Goal: Task Accomplishment & Management: Use online tool/utility

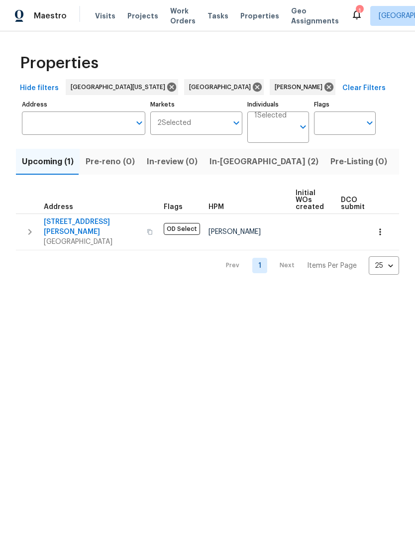
click at [399, 160] on span "Listed (14)" at bounding box center [420, 162] width 42 height 14
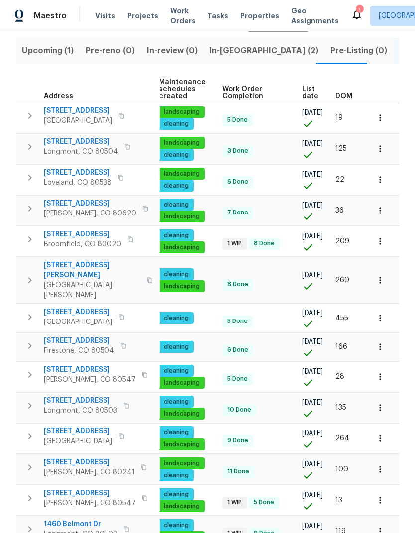
scroll to position [0, 128]
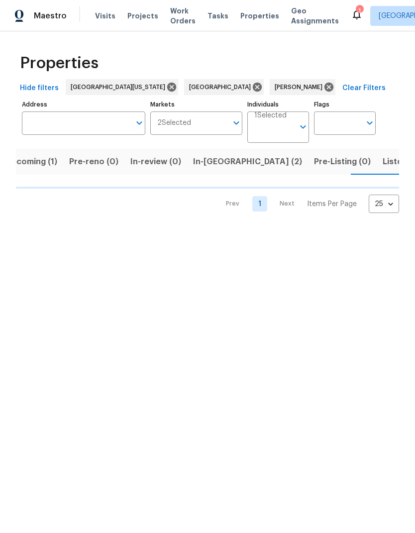
scroll to position [0, 17]
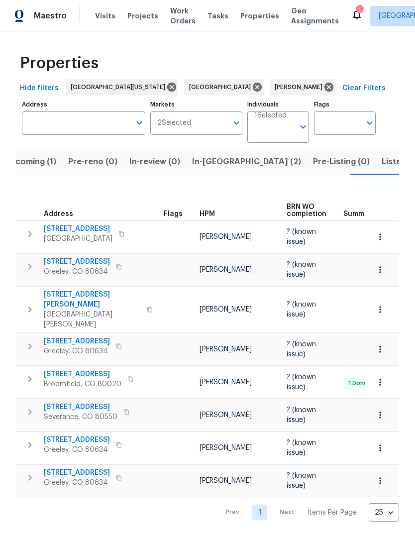
click at [61, 296] on span "3617 Mead St" at bounding box center [92, 300] width 97 height 20
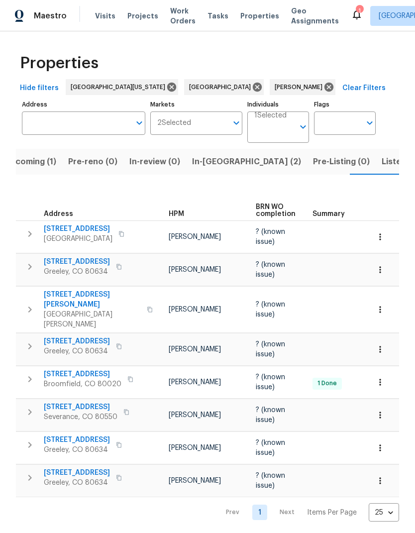
scroll to position [0, 47]
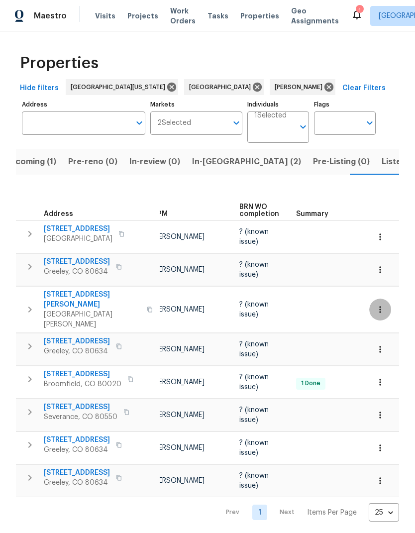
click at [384, 305] on icon "button" at bounding box center [380, 310] width 10 height 10
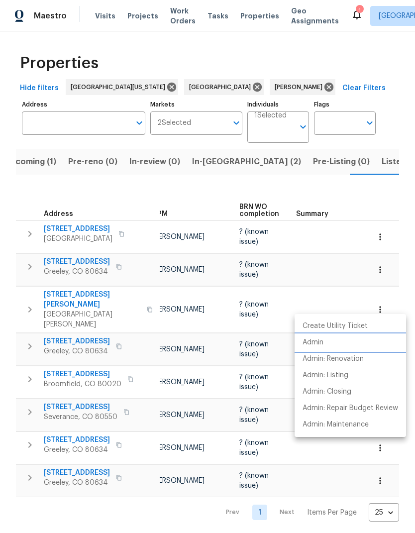
click at [342, 338] on li "Admin" at bounding box center [351, 343] width 112 height 16
click at [379, 201] on div at bounding box center [207, 266] width 415 height 533
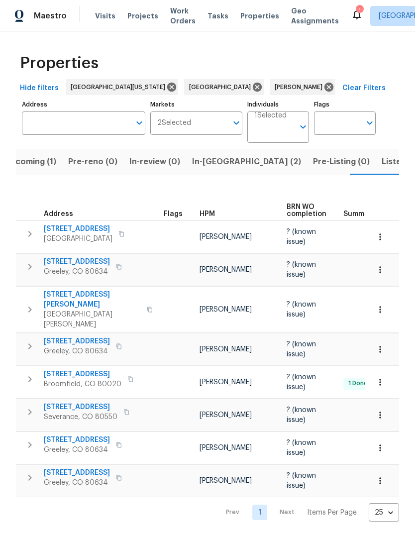
scroll to position [0, 0]
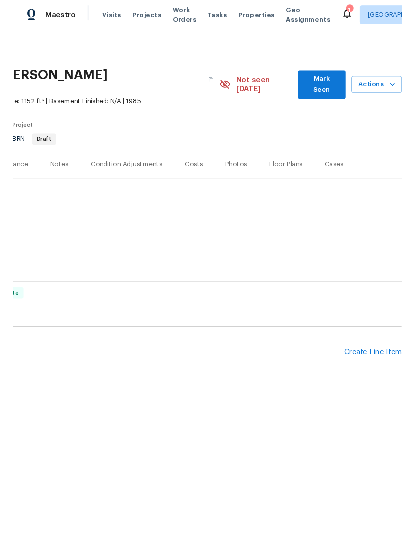
scroll to position [0, 147]
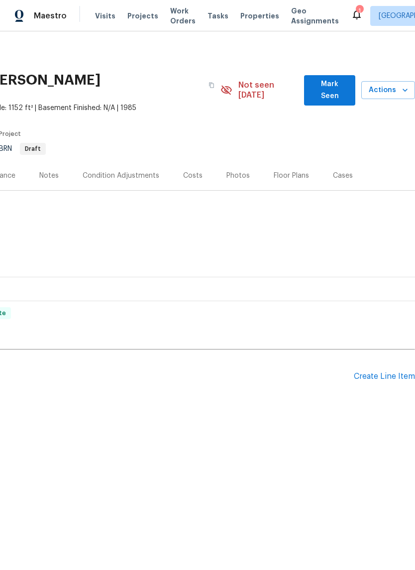
click at [385, 372] on div "Create Line Item" at bounding box center [384, 376] width 61 height 9
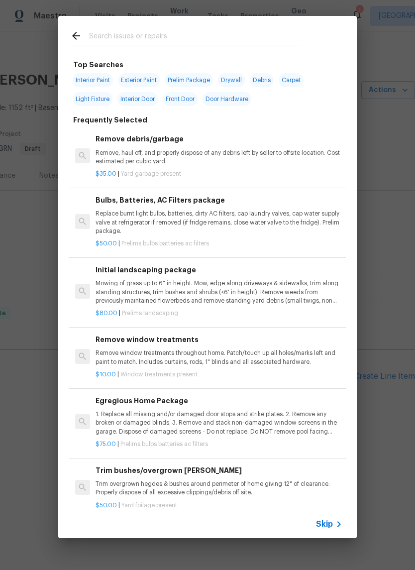
click at [107, 39] on input "text" at bounding box center [194, 37] width 211 height 15
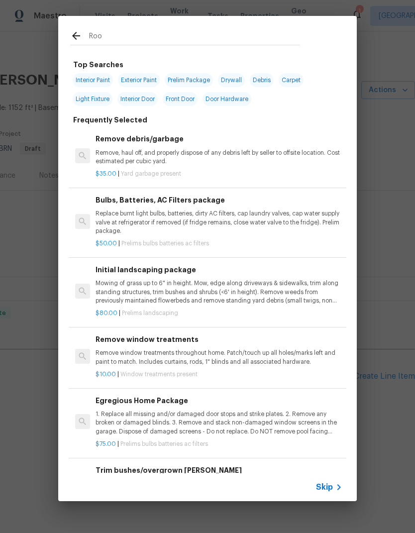
type input "Roof"
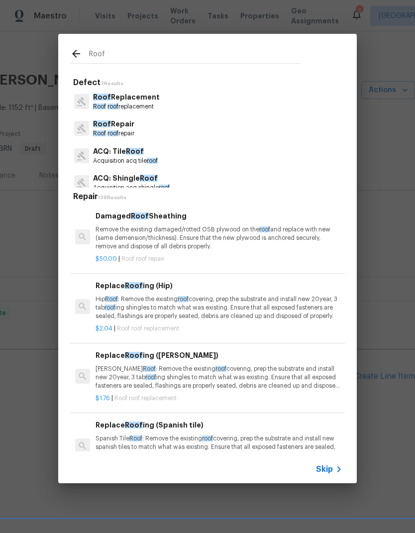
click at [94, 130] on span "Roof" at bounding box center [99, 133] width 13 height 6
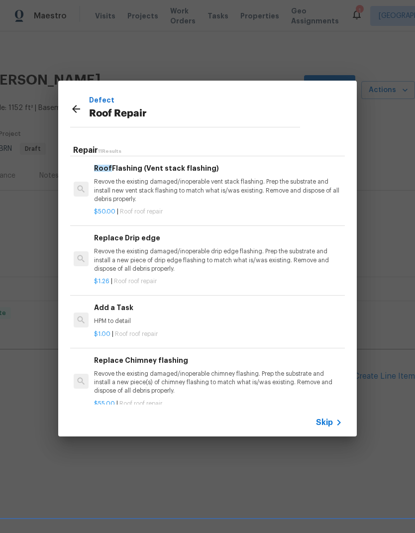
scroll to position [488, 1]
click at [105, 303] on div "Add a Task HPM to detail" at bounding box center [217, 315] width 247 height 24
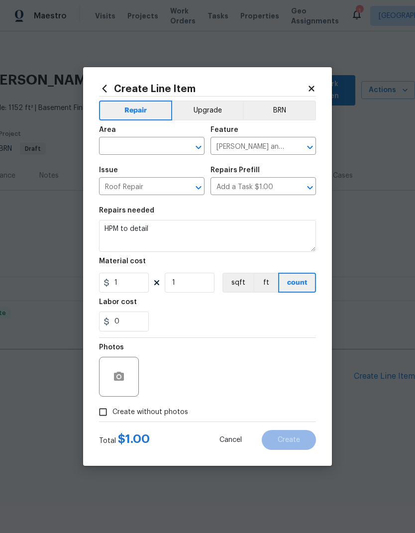
click at [119, 133] on div "Area" at bounding box center [152, 132] width 106 height 13
click at [126, 149] on input "text" at bounding box center [138, 146] width 78 height 15
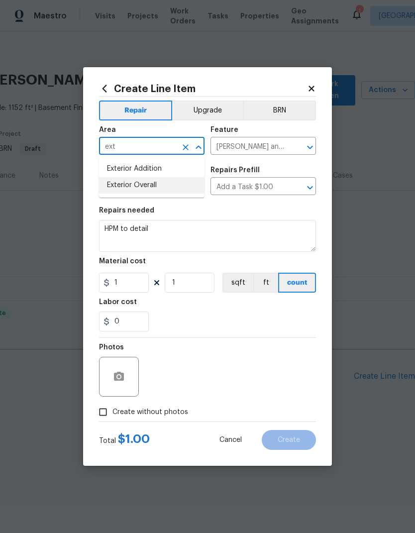
click at [117, 190] on li "Exterior Overall" at bounding box center [152, 185] width 106 height 16
type input "Exterior Overall"
click at [286, 142] on input "[PERSON_NAME] and Trim" at bounding box center [250, 146] width 78 height 15
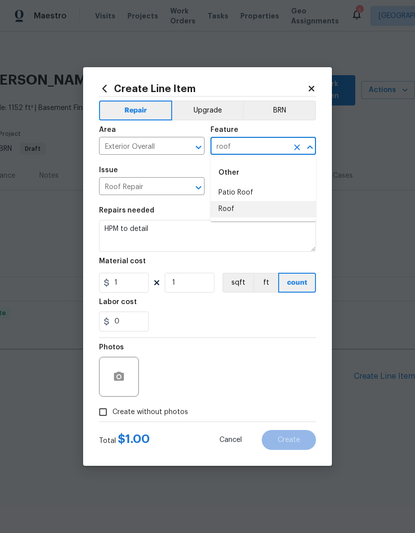
click at [283, 208] on li "Roof" at bounding box center [264, 209] width 106 height 16
type input "Roof"
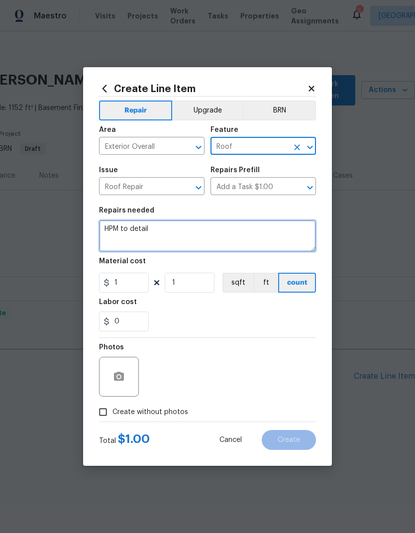
click at [298, 238] on textarea "HPM to detail" at bounding box center [207, 236] width 217 height 32
click at [121, 222] on textarea "HPM to detail" at bounding box center [207, 236] width 217 height 32
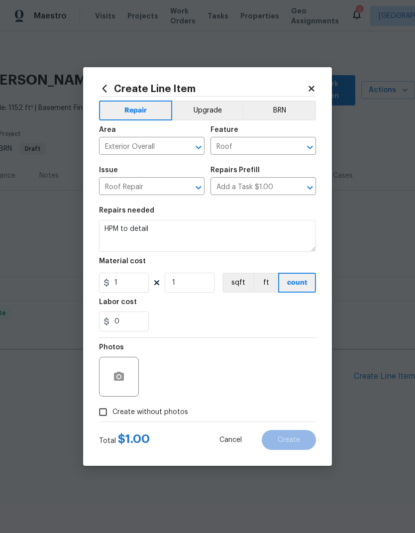
click at [119, 220] on div "Repairs needed" at bounding box center [207, 213] width 217 height 13
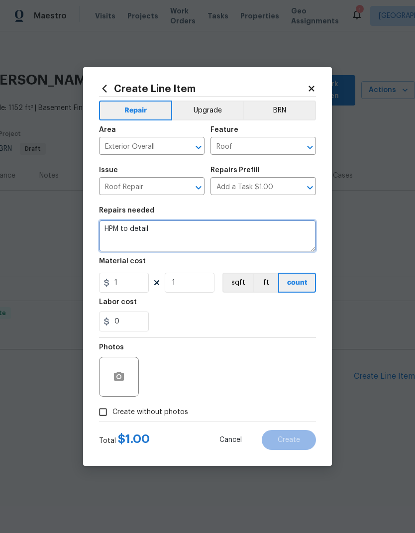
click at [133, 233] on textarea "HPM to detail" at bounding box center [207, 236] width 217 height 32
click at [134, 237] on textarea "HPM to detail" at bounding box center [207, 236] width 217 height 32
type textarea "H"
type textarea "Roof: Please inspect roof and provide 5-year certification."
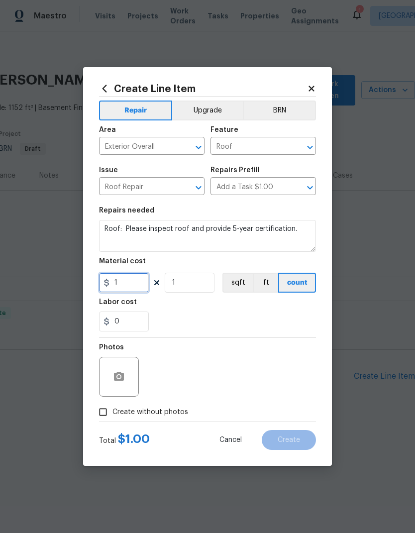
click at [117, 281] on input "1" at bounding box center [124, 283] width 50 height 20
type input "150"
click at [293, 310] on figure "Labor cost 0" at bounding box center [207, 315] width 217 height 33
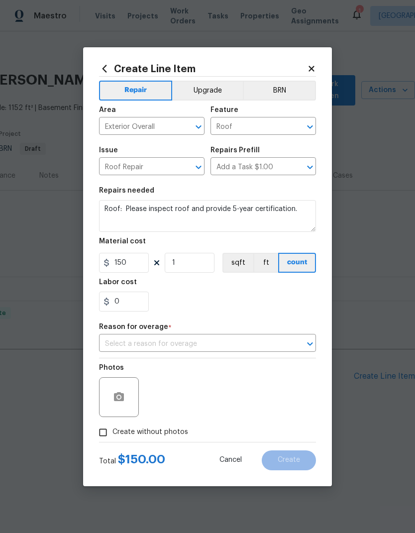
click at [111, 435] on input "Create without photos" at bounding box center [103, 432] width 19 height 19
checkbox input "true"
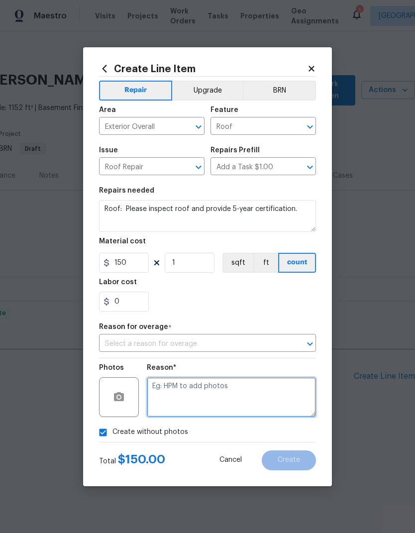
click at [292, 392] on textarea at bounding box center [231, 397] width 169 height 40
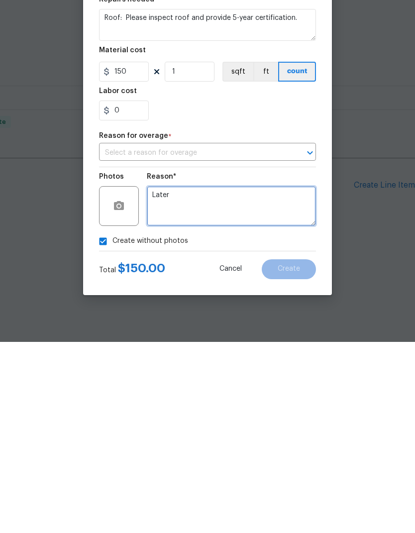
type textarea "Later"
click at [256, 423] on div "Create without photos" at bounding box center [207, 432] width 217 height 19
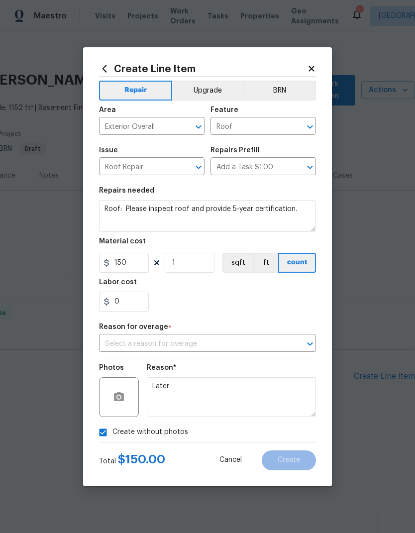
click at [287, 346] on input "text" at bounding box center [193, 344] width 189 height 15
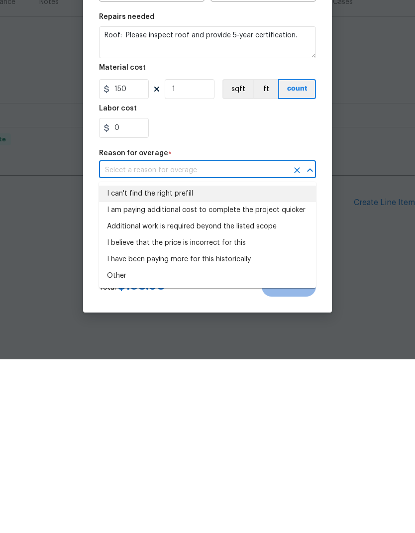
click at [116, 359] on li "I can't find the right prefill" at bounding box center [207, 367] width 217 height 16
type input "I can't find the right prefill"
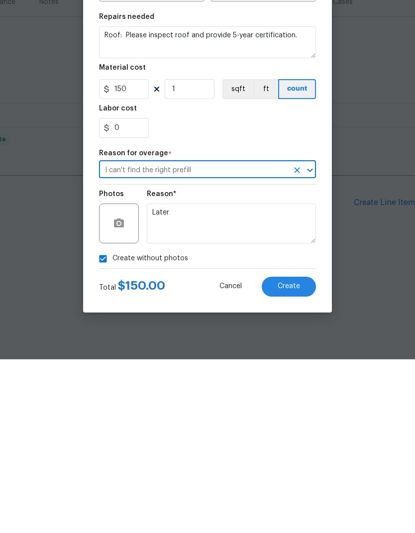
click at [301, 451] on button "Create" at bounding box center [289, 461] width 54 height 20
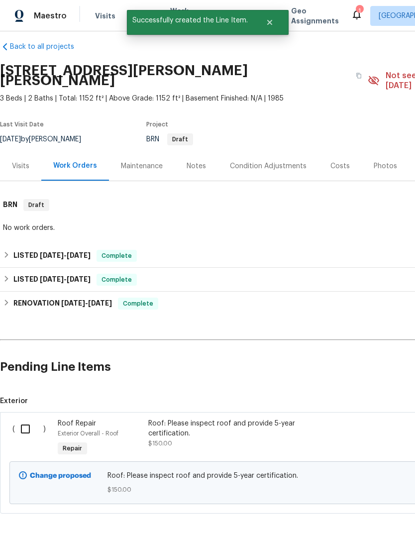
scroll to position [9, 0]
click at [29, 419] on input "checkbox" at bounding box center [29, 429] width 28 height 21
checkbox input "true"
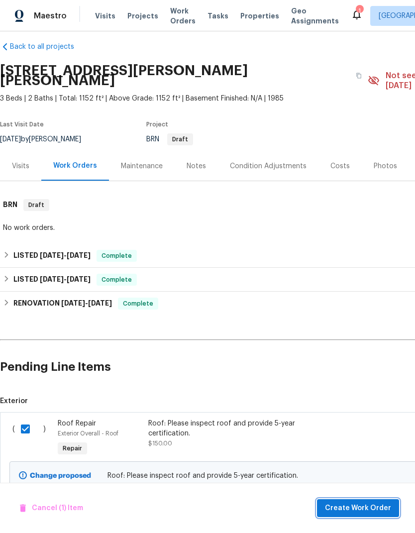
click at [351, 511] on span "Create Work Order" at bounding box center [358, 508] width 66 height 12
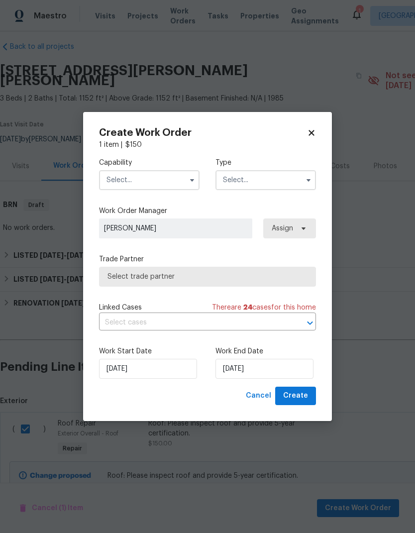
click at [121, 185] on input "text" at bounding box center [149, 180] width 101 height 20
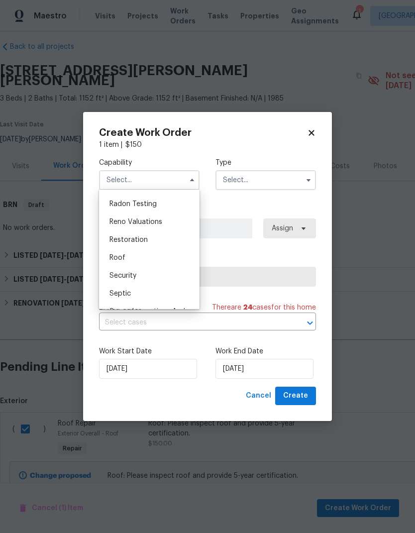
scroll to position [959, 0]
click at [107, 255] on div "Roof" at bounding box center [150, 257] width 96 height 18
type input "Roof"
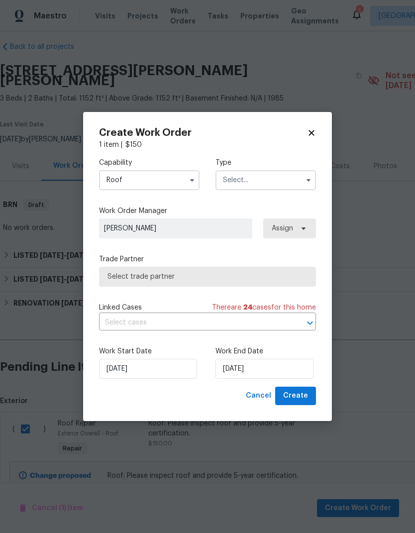
click at [284, 181] on input "text" at bounding box center [266, 180] width 101 height 20
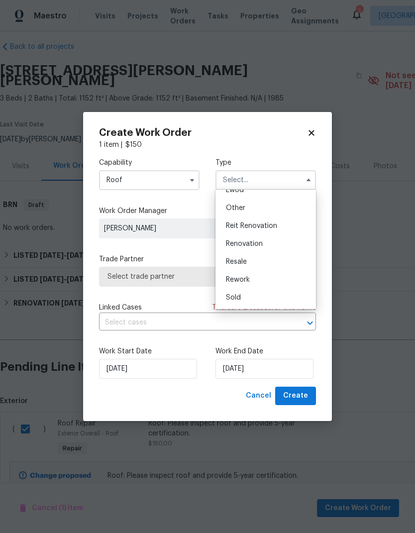
scroll to position [118, 0]
click at [284, 262] on div "Resale" at bounding box center [266, 262] width 96 height 18
type input "Resale"
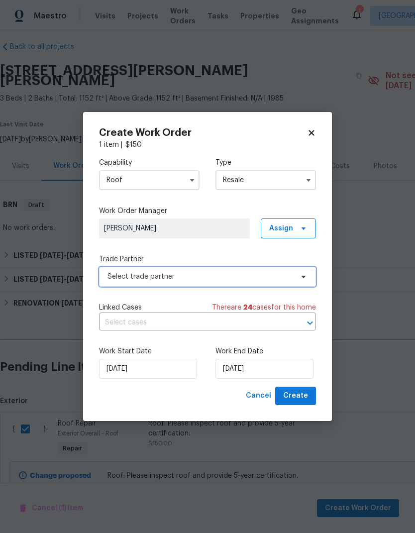
click at [118, 276] on span "Select trade partner" at bounding box center [201, 277] width 186 height 10
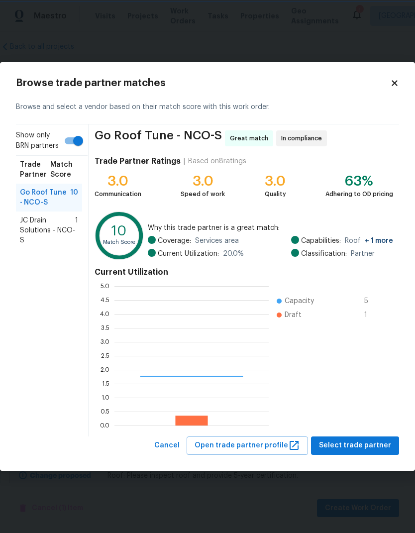
scroll to position [139, 154]
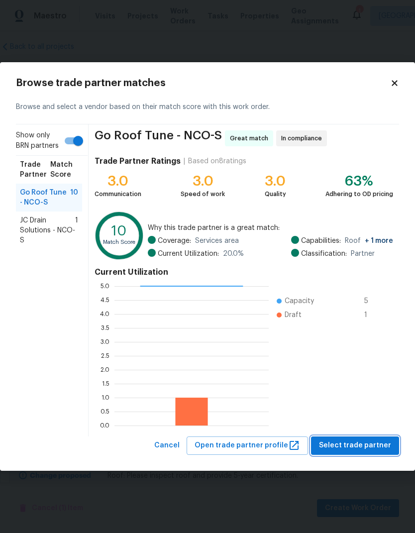
click at [363, 446] on span "Select trade partner" at bounding box center [355, 446] width 72 height 12
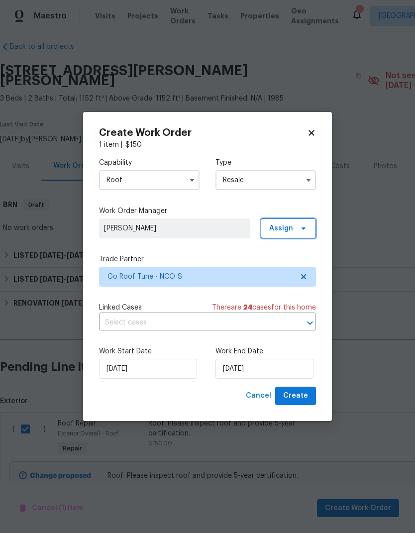
click at [299, 226] on span at bounding box center [302, 229] width 11 height 8
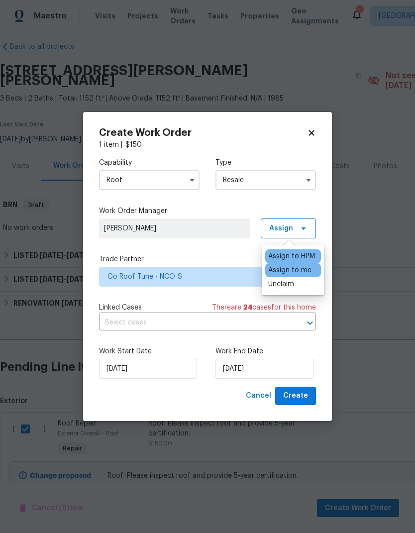
click at [241, 249] on div "Capability Roof Type Resale Work Order Manager [PERSON_NAME] Assign Trade Partn…" at bounding box center [207, 268] width 217 height 237
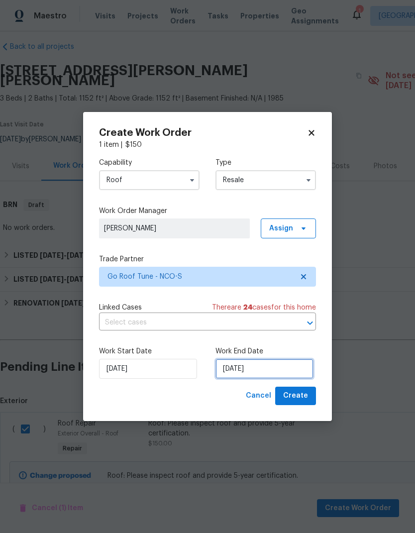
click at [291, 367] on input "[DATE]" at bounding box center [265, 369] width 98 height 20
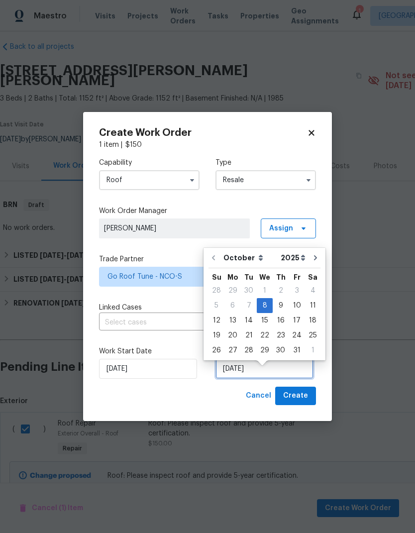
scroll to position [7, 0]
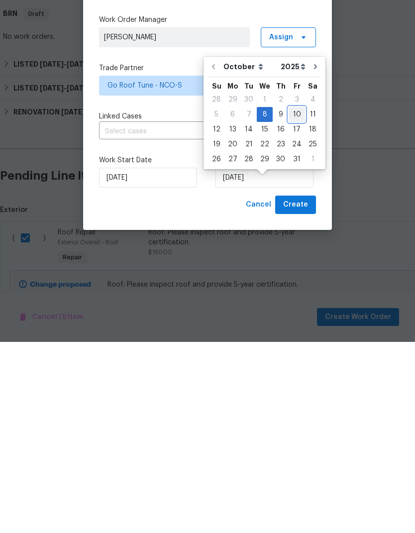
click at [295, 299] on div "10" at bounding box center [297, 306] width 16 height 14
type input "[DATE]"
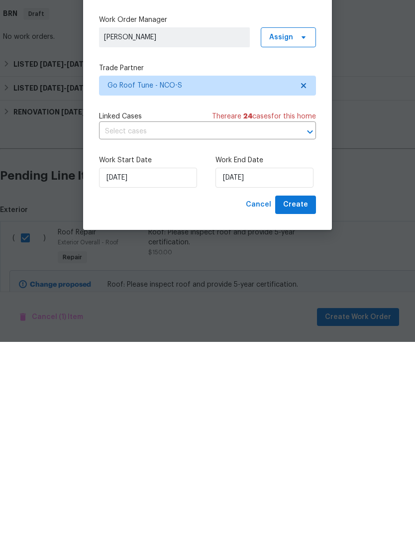
scroll to position [38, 0]
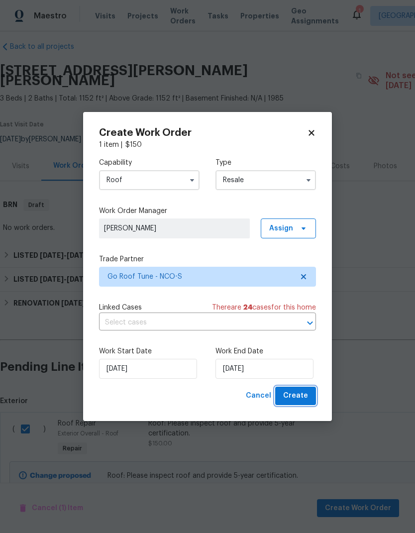
click at [305, 397] on span "Create" at bounding box center [295, 396] width 25 height 12
checkbox input "false"
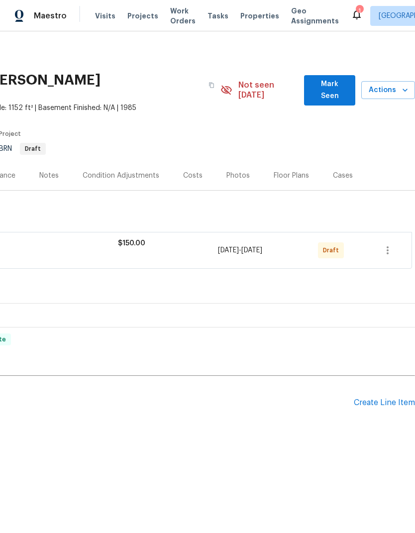
scroll to position [0, 147]
click at [388, 246] on icon "button" at bounding box center [388, 250] width 2 height 8
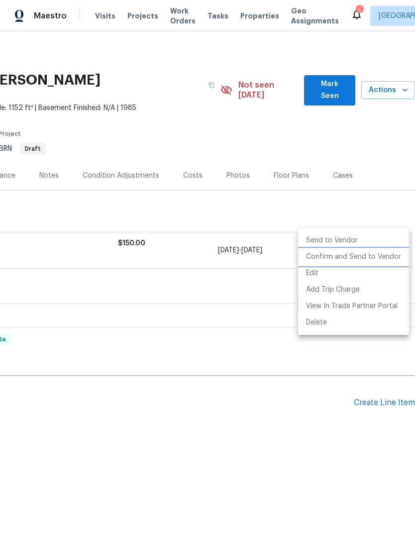
click at [386, 258] on li "Confirm and Send to Vendor" at bounding box center [353, 257] width 111 height 16
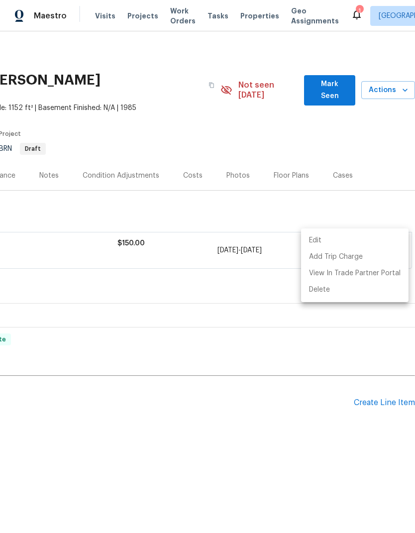
click at [322, 393] on div at bounding box center [207, 266] width 415 height 533
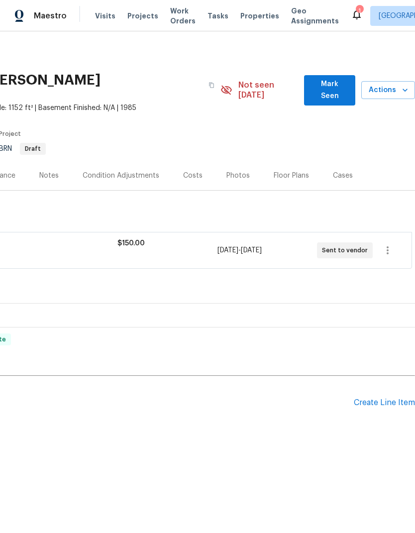
click at [392, 84] on span "Actions" at bounding box center [388, 90] width 38 height 12
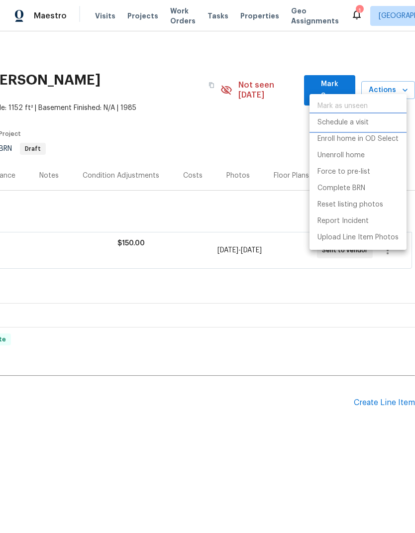
click at [380, 120] on li "Schedule a visit" at bounding box center [358, 123] width 97 height 16
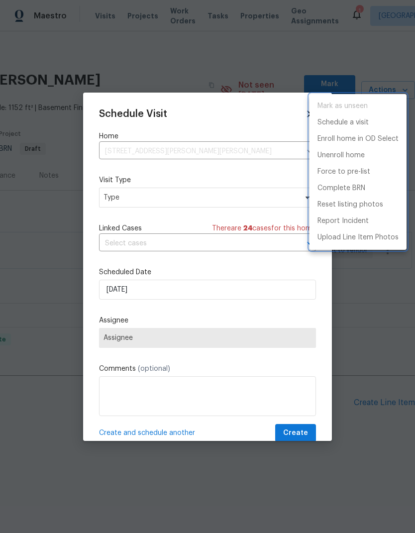
click at [115, 289] on div at bounding box center [207, 266] width 415 height 533
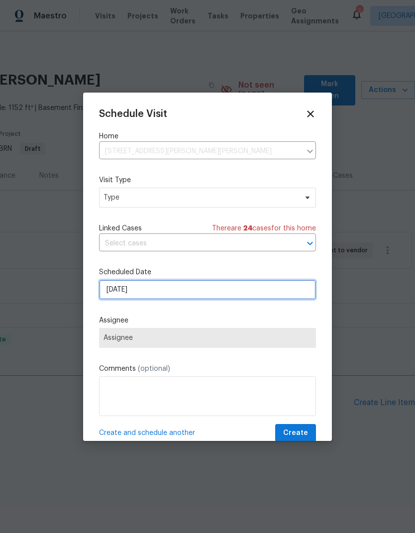
click at [118, 293] on input "[DATE]" at bounding box center [207, 290] width 217 height 20
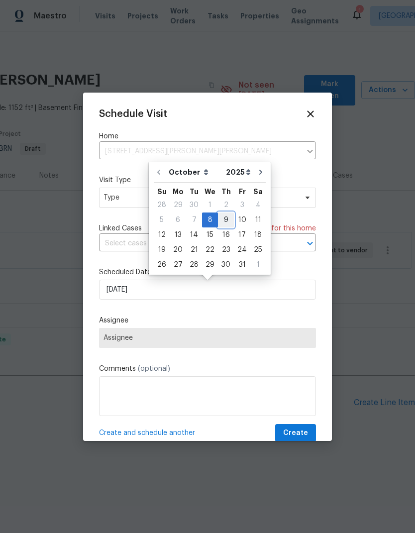
click at [225, 220] on div "9" at bounding box center [226, 220] width 16 height 14
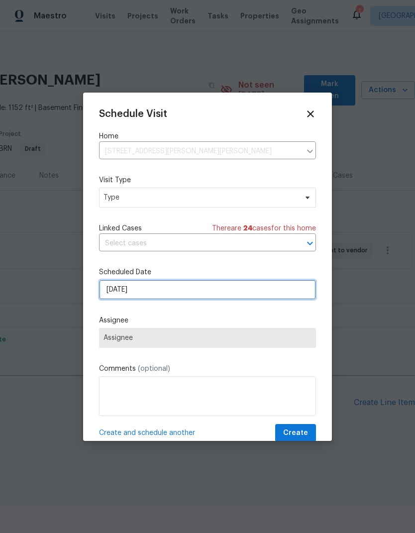
click at [288, 286] on input "[DATE]" at bounding box center [207, 290] width 217 height 20
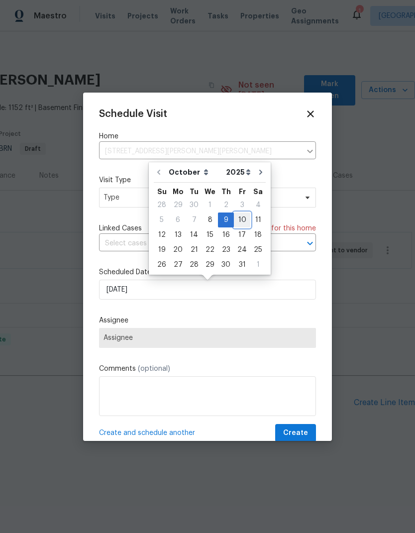
click at [242, 218] on div "10" at bounding box center [242, 220] width 16 height 14
type input "[DATE]"
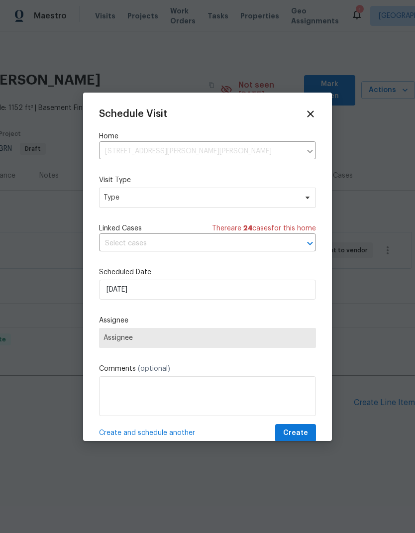
click at [113, 339] on span "Assignee" at bounding box center [208, 338] width 208 height 8
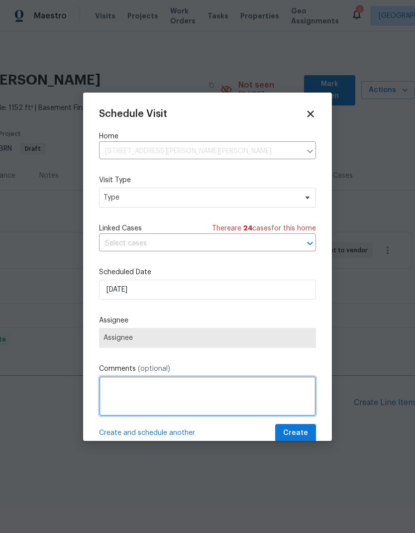
click at [119, 397] on textarea at bounding box center [207, 396] width 217 height 40
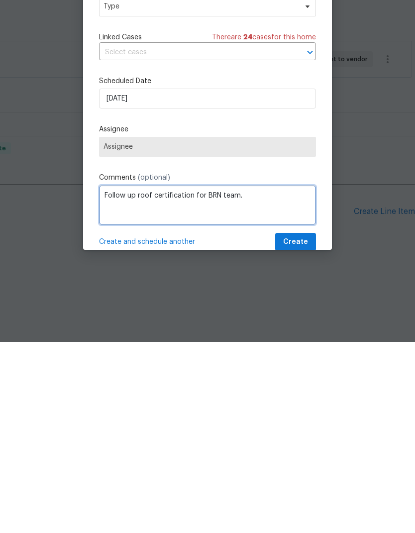
type textarea "Follow up roof certification for BRN team."
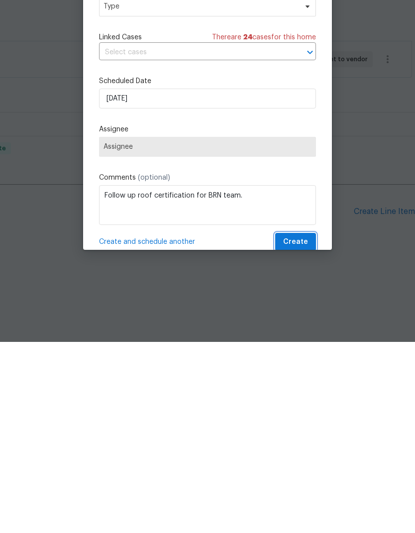
click at [303, 427] on span "Create" at bounding box center [295, 433] width 25 height 12
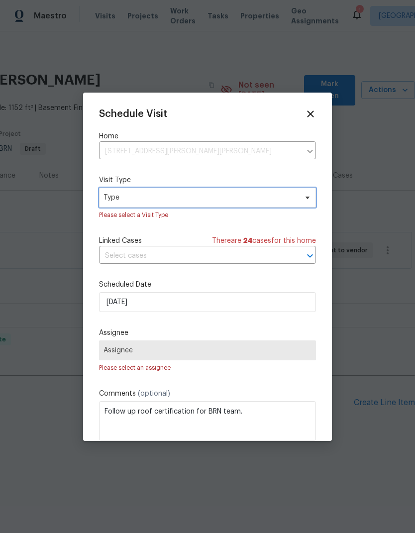
click at [284, 206] on span "Type" at bounding box center [207, 198] width 217 height 20
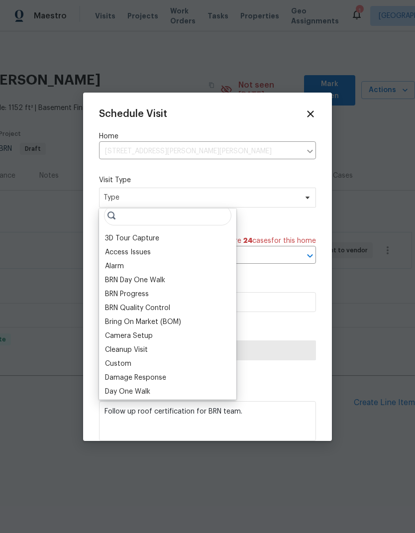
scroll to position [59, 0]
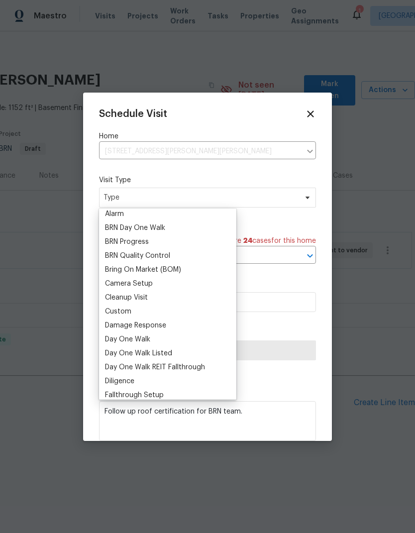
click at [109, 308] on div "Custom" at bounding box center [118, 312] width 26 height 10
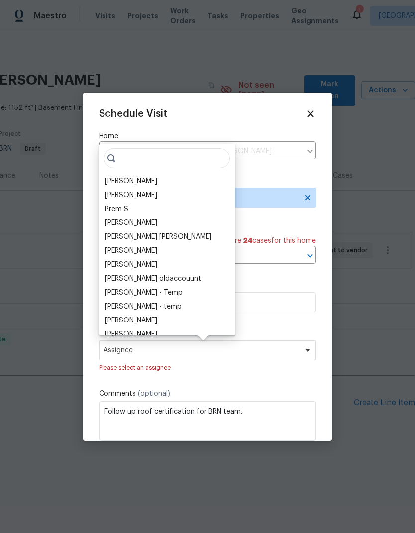
click at [190, 186] on div "[PERSON_NAME]" at bounding box center [167, 181] width 130 height 14
click at [113, 180] on div "[PERSON_NAME]" at bounding box center [131, 181] width 52 height 10
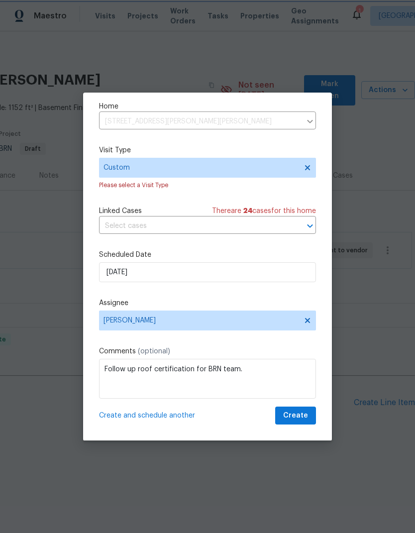
scroll to position [32, 0]
click at [307, 420] on span "Create" at bounding box center [295, 416] width 25 height 12
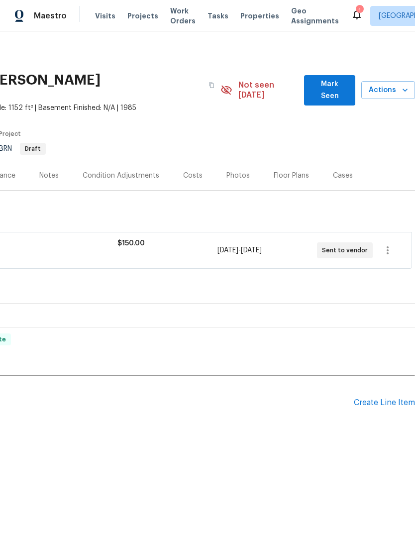
scroll to position [0, 147]
click at [391, 85] on span "Actions" at bounding box center [388, 90] width 38 height 12
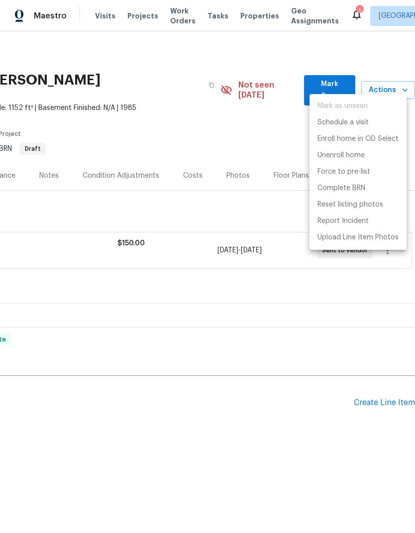
click at [274, 133] on div at bounding box center [207, 266] width 415 height 533
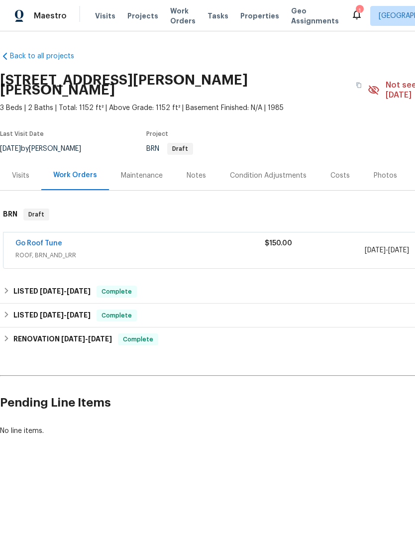
scroll to position [0, 0]
click at [338, 171] on div "Costs" at bounding box center [340, 176] width 19 height 10
